Goal: Task Accomplishment & Management: Manage account settings

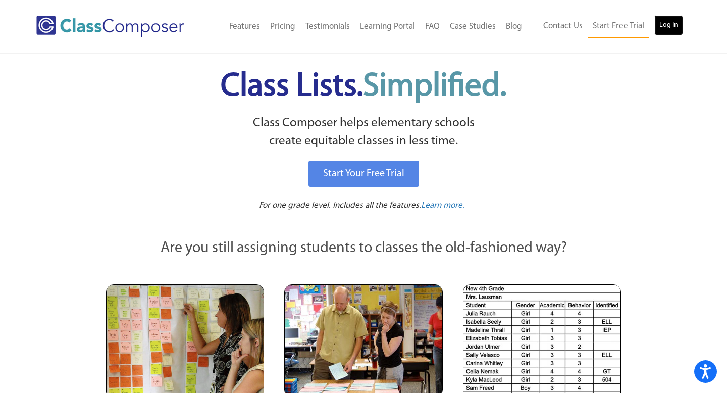
click at [669, 26] on link "Log In" at bounding box center [669, 25] width 29 height 20
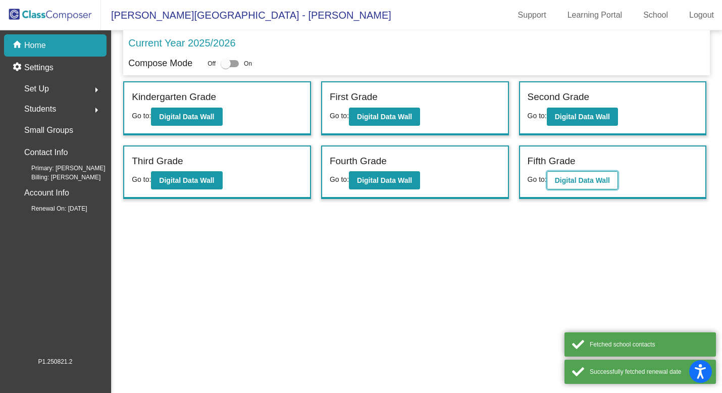
click at [577, 185] on button "Digital Data Wall" at bounding box center [582, 180] width 71 height 18
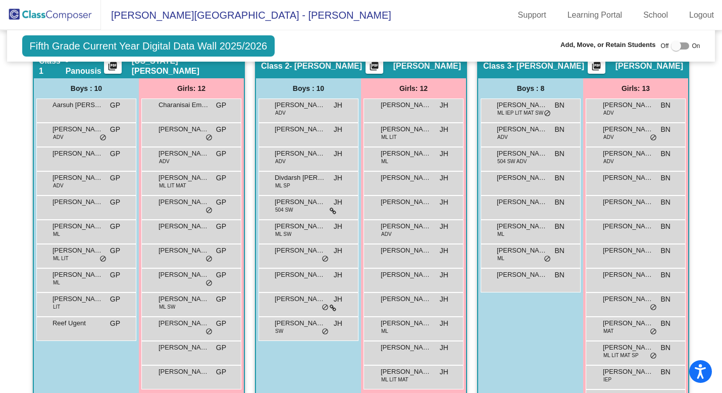
scroll to position [213, 0]
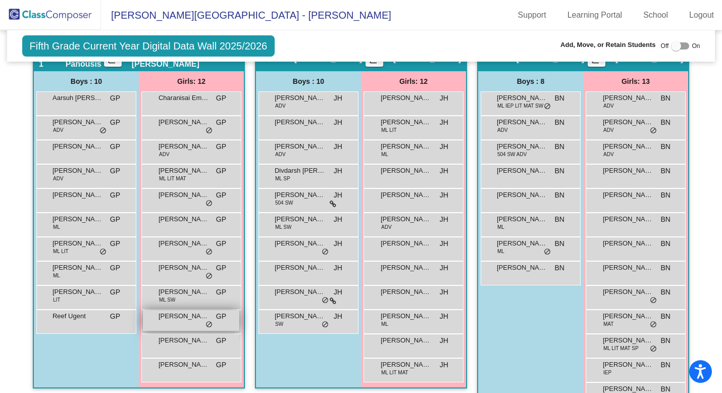
click at [187, 320] on span "[PERSON_NAME]" at bounding box center [184, 316] width 51 height 10
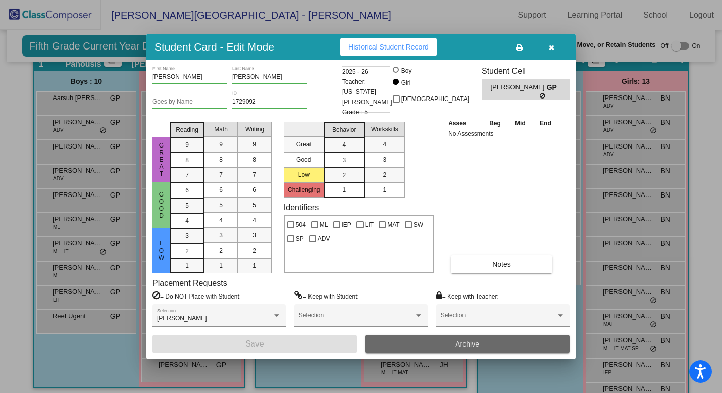
click at [461, 348] on button "Archive" at bounding box center [467, 344] width 205 height 18
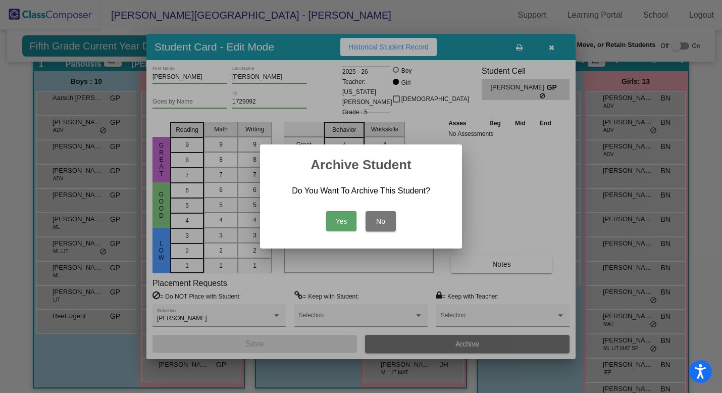
click at [342, 222] on button "Yes" at bounding box center [341, 221] width 30 height 20
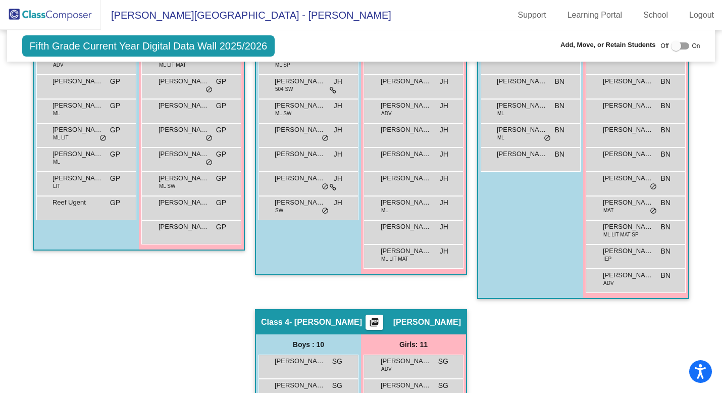
scroll to position [328, 0]
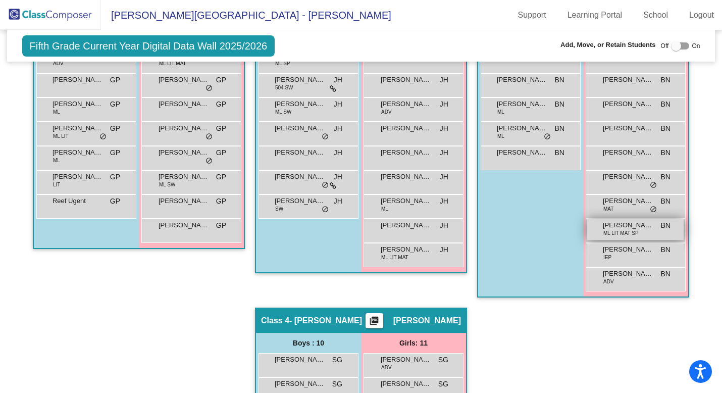
click at [649, 231] on div "[PERSON_NAME] ML LIT MAT SP BN lock do_not_disturb_alt" at bounding box center [635, 229] width 96 height 21
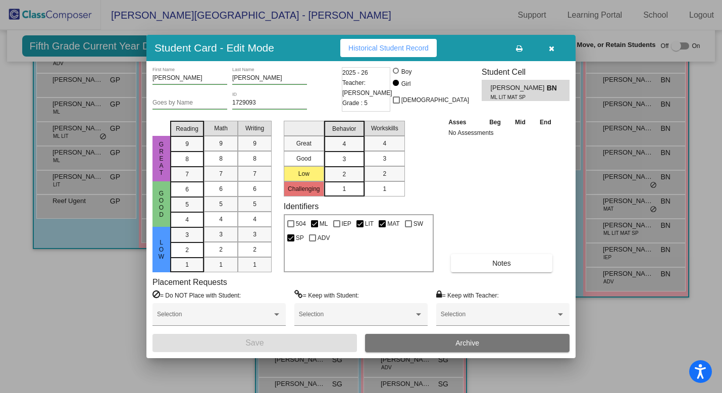
click at [553, 50] on icon "button" at bounding box center [552, 48] width 6 height 7
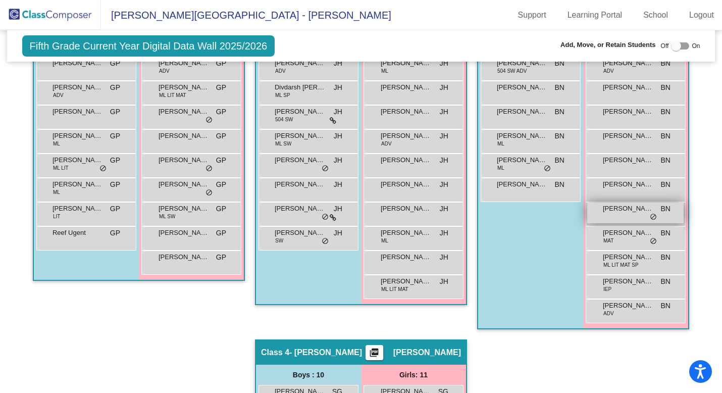
scroll to position [321, 0]
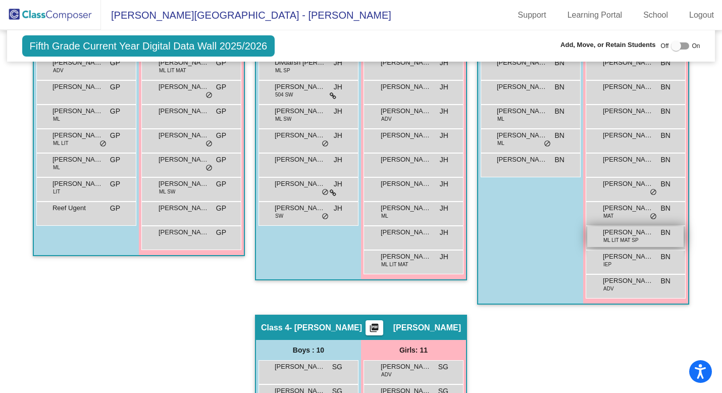
click at [636, 231] on span "[PERSON_NAME]" at bounding box center [628, 232] width 51 height 10
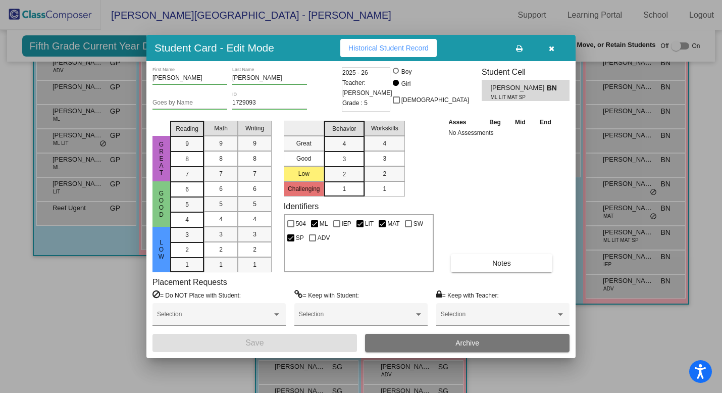
click at [426, 341] on button "Archive" at bounding box center [467, 343] width 205 height 18
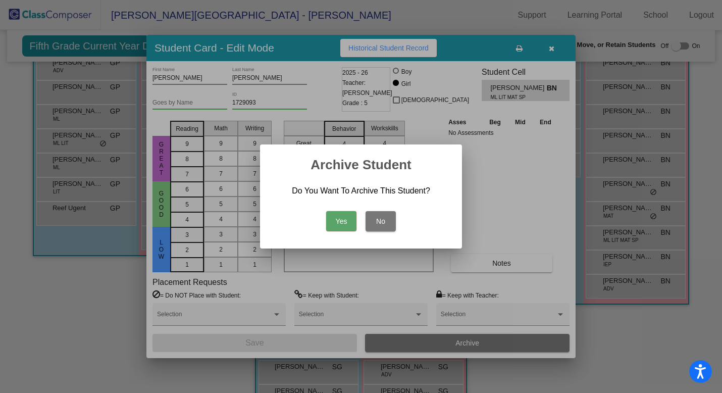
click at [337, 220] on button "Yes" at bounding box center [341, 221] width 30 height 20
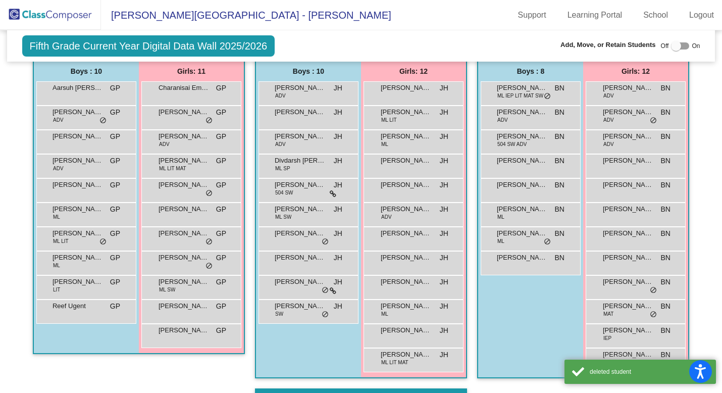
scroll to position [0, 0]
